Goal: Information Seeking & Learning: Find specific fact

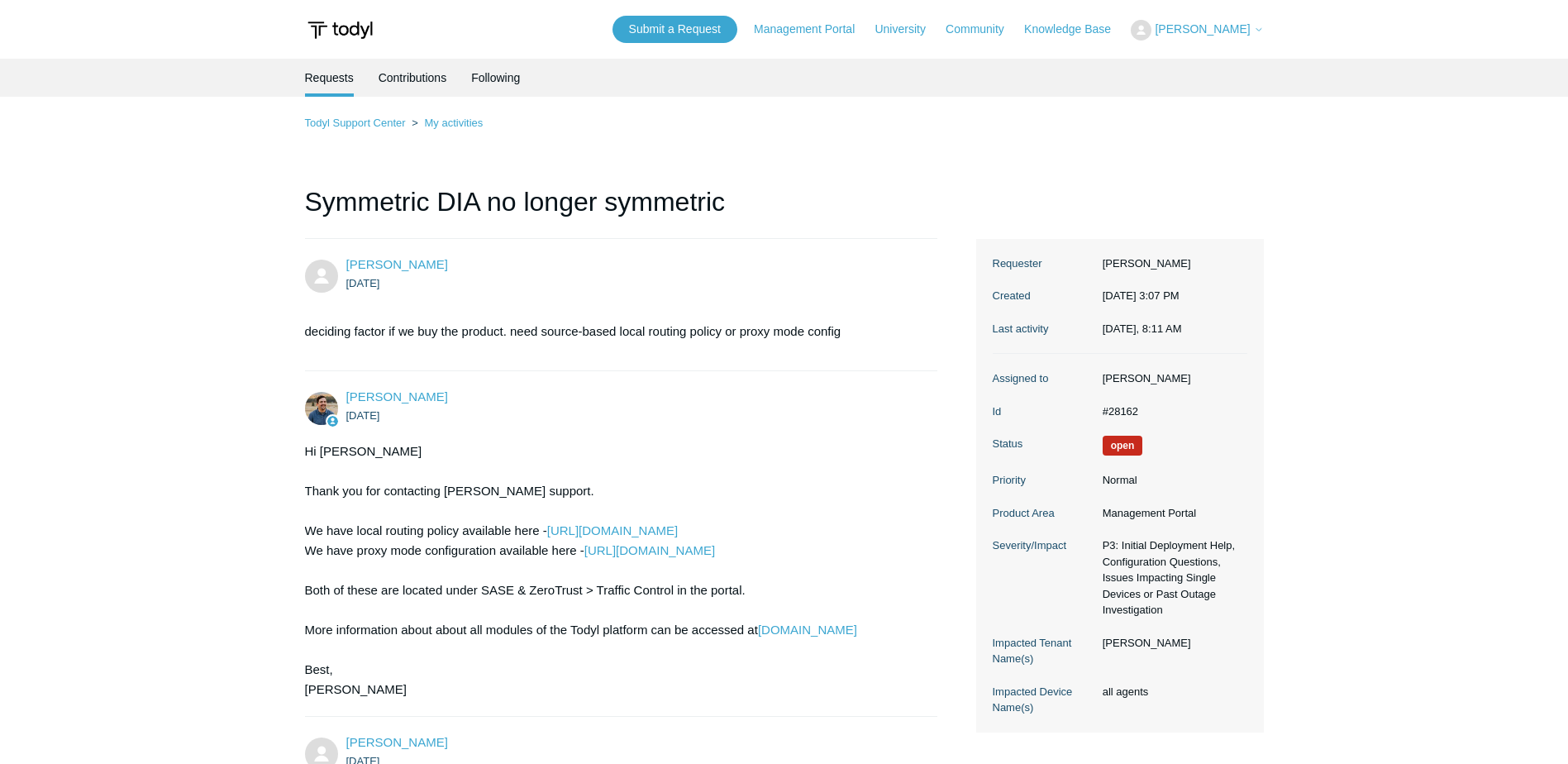
scroll to position [3308, 0]
